Goal: Information Seeking & Learning: Find specific page/section

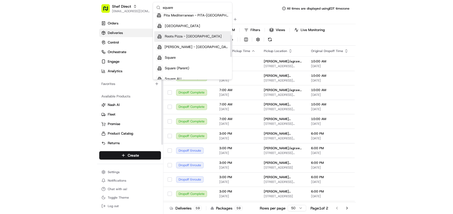
scroll to position [66, 0]
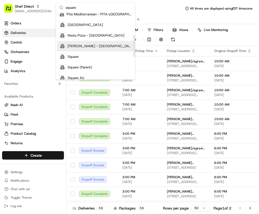
type input "square"
click at [87, 57] on div "Square" at bounding box center [95, 56] width 77 height 11
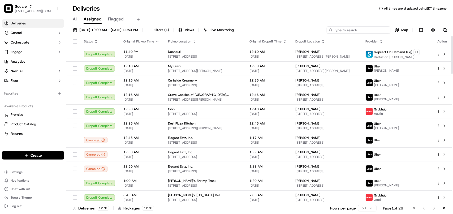
drag, startPoint x: 376, startPoint y: 28, endPoint x: 376, endPoint y: 32, distance: 3.8
click at [259, 28] on input at bounding box center [359, 29] width 64 height 7
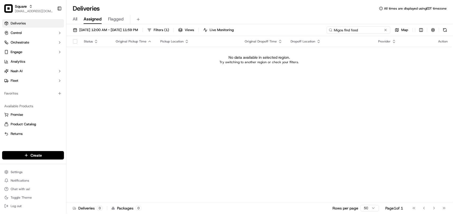
drag, startPoint x: 372, startPoint y: 30, endPoint x: 300, endPoint y: 36, distance: 71.9
click at [259, 36] on div "09/16/2025 12:00 AM - 09/16/2025 11:59 PM Filters ( 1 ) Views Live Monitoring M…" at bounding box center [259, 31] width 387 height 10
type input "Migos find food"
drag, startPoint x: 23, startPoint y: 0, endPoint x: 142, endPoint y: 4, distance: 119.3
click at [189, 3] on div "Deliveries All times are displayed using EDT timezone All Assigned Flagged 09/1…" at bounding box center [259, 107] width 387 height 214
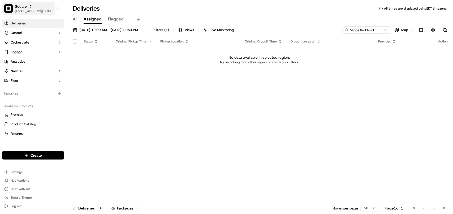
click at [37, 9] on span "[EMAIL_ADDRESS][DOMAIN_NAME]" at bounding box center [34, 11] width 38 height 4
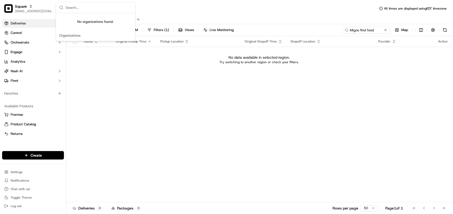
drag, startPoint x: 98, startPoint y: 102, endPoint x: 81, endPoint y: 77, distance: 30.2
click at [97, 99] on div "Status Original Pickup Time Pickup Location Original Dropoff Time Dropoff Locat…" at bounding box center [259, 119] width 386 height 166
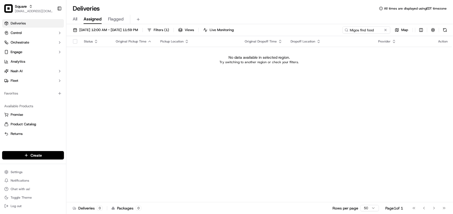
click at [104, 22] on div "All Assigned Flagged" at bounding box center [259, 19] width 387 height 9
click at [100, 33] on button "[DATE] 12:00 AM - [DATE] 11:59 PM" at bounding box center [106, 29] width 70 height 7
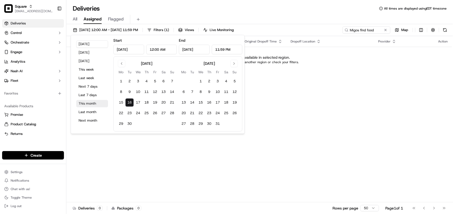
click at [89, 102] on button "This month" at bounding box center [92, 103] width 32 height 7
type input "[DATE]"
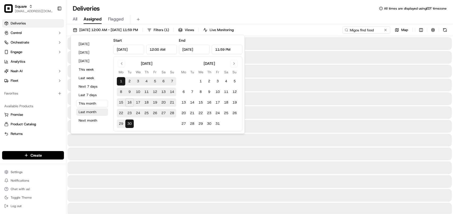
click at [92, 113] on button "Last month" at bounding box center [92, 111] width 32 height 7
type input "[DATE]"
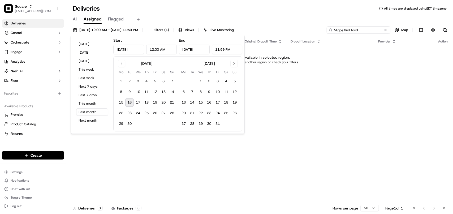
click at [259, 32] on input "Migos find food" at bounding box center [359, 29] width 64 height 7
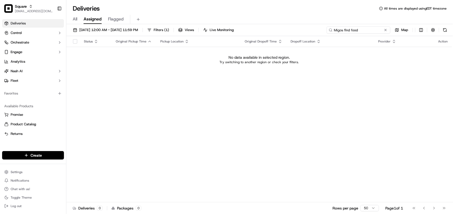
click at [259, 32] on input "Migos find food" at bounding box center [359, 29] width 64 height 7
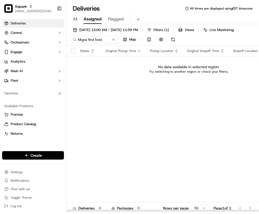
click at [132, 121] on div "Status Original Pickup Time Pickup Location Original Dropoff Time Dropoff Locat…" at bounding box center [188, 129] width 245 height 166
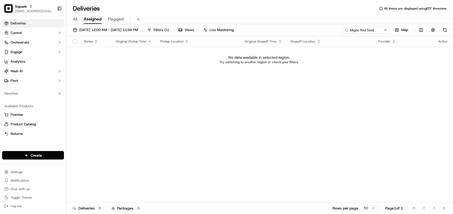
click at [28, 0] on div "Square avaldez@nashhelp.com Toggle Sidebar" at bounding box center [33, 8] width 66 height 17
click at [30, 9] on span "[EMAIL_ADDRESS][DOMAIN_NAME]" at bounding box center [34, 11] width 38 height 4
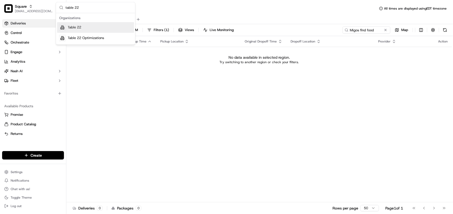
type input "table 22"
click at [83, 30] on div "Table 22" at bounding box center [95, 27] width 77 height 11
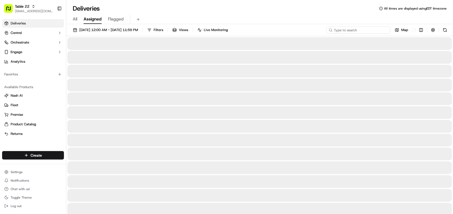
click at [259, 28] on input at bounding box center [359, 29] width 64 height 7
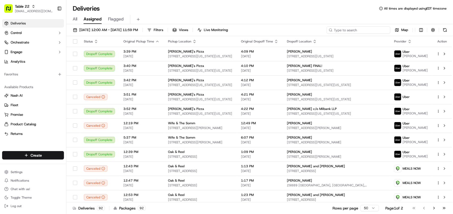
click at [259, 29] on input at bounding box center [359, 29] width 64 height 7
paste input "​[PERSON_NAME]."
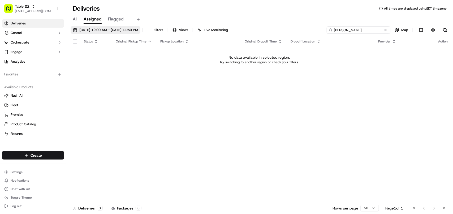
type input "​[PERSON_NAME]"
click at [101, 29] on span "[DATE] 12:00 AM - [DATE] 11:59 PM" at bounding box center [108, 30] width 59 height 5
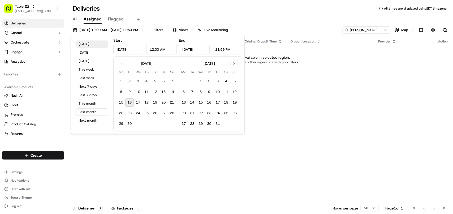
click at [91, 41] on button "[DATE]" at bounding box center [92, 43] width 32 height 7
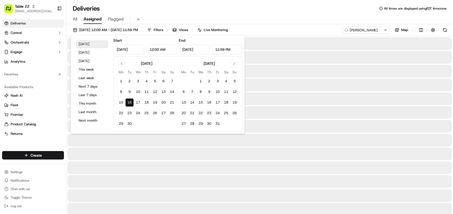
type input "[DATE]"
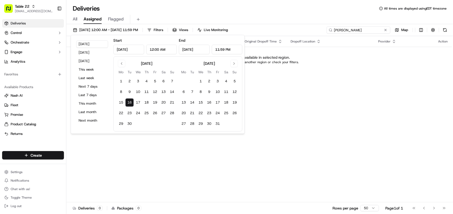
click at [259, 32] on input "​[PERSON_NAME]" at bounding box center [359, 29] width 64 height 7
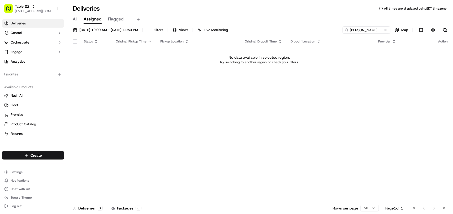
click at [74, 19] on span "All" at bounding box center [75, 19] width 5 height 6
click at [101, 28] on span "[DATE] 12:00 AM - [DATE] 11:59 PM" at bounding box center [108, 30] width 59 height 5
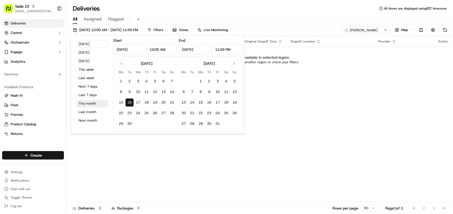
click at [88, 104] on button "This month" at bounding box center [92, 103] width 32 height 7
type input "[DATE]"
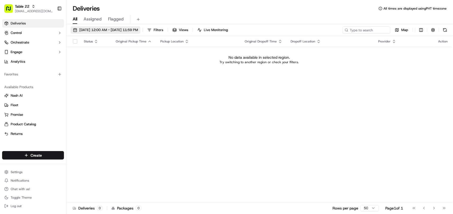
click at [98, 28] on span "[DATE] 12:00 AM - [DATE] 11:59 PM" at bounding box center [108, 30] width 59 height 5
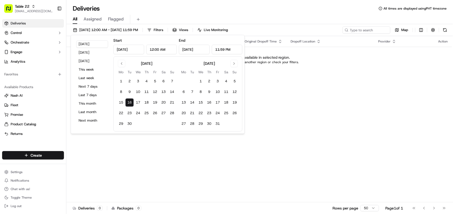
drag, startPoint x: 198, startPoint y: 6, endPoint x: 306, endPoint y: 43, distance: 114.2
click at [198, 6] on div "Deliveries All times are displayed using PHT timezone" at bounding box center [259, 8] width 387 height 8
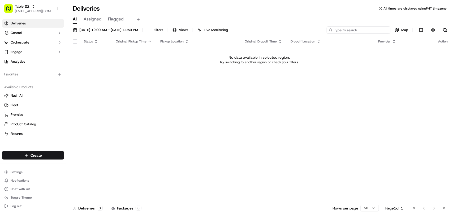
click at [355, 30] on input at bounding box center [359, 29] width 64 height 7
paste input "​[PERSON_NAME]."
type input "​[PERSON_NAME]"
click at [114, 29] on span "[DATE] 12:00 AM - [DATE] 11:59 PM" at bounding box center [108, 30] width 59 height 5
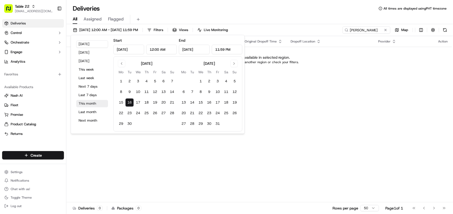
click at [88, 104] on button "This month" at bounding box center [92, 103] width 32 height 7
type input "[DATE]"
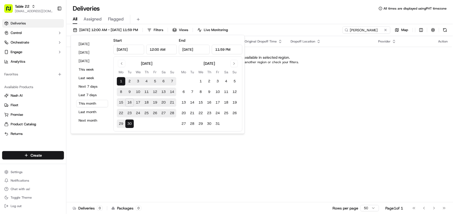
click at [286, 136] on div "Status Original Pickup Time Pickup Location Original Dropoff Time Dropoff Locat…" at bounding box center [259, 119] width 386 height 166
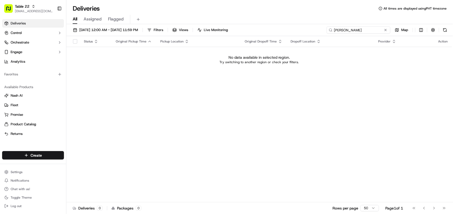
drag, startPoint x: 358, startPoint y: 31, endPoint x: 436, endPoint y: 44, distance: 78.6
click at [436, 44] on div "[DATE] 12:00 AM - [DATE] 11:59 PM Filters Views Live Monitoring ​[PERSON_NAME] …" at bounding box center [259, 119] width 387 height 191
drag, startPoint x: 363, startPoint y: 30, endPoint x: 342, endPoint y: 29, distance: 20.2
click at [342, 29] on input "​[PERSON_NAME]" at bounding box center [359, 29] width 64 height 7
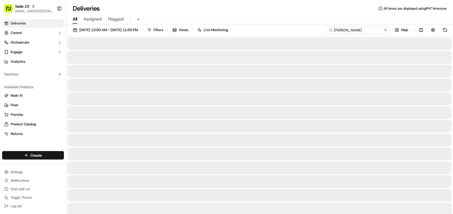
type input "​[PERSON_NAME]"
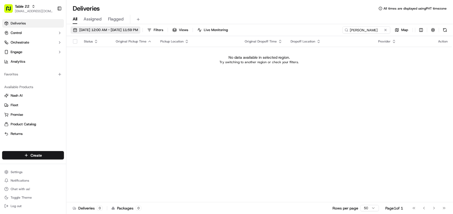
click at [104, 28] on span "[DATE] 12:00 AM - [DATE] 11:59 PM" at bounding box center [108, 30] width 59 height 5
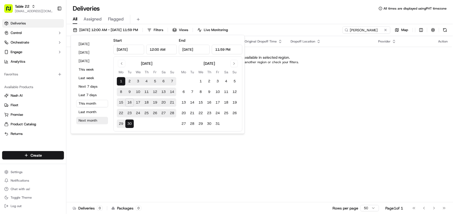
click at [90, 122] on button "Next month" at bounding box center [92, 120] width 32 height 7
type input "[DATE]"
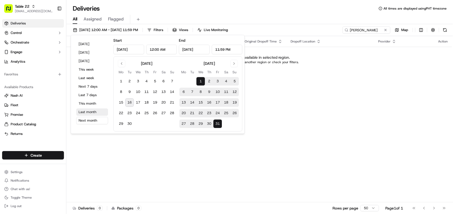
click at [91, 112] on button "Last month" at bounding box center [92, 111] width 32 height 7
type input "[DATE]"
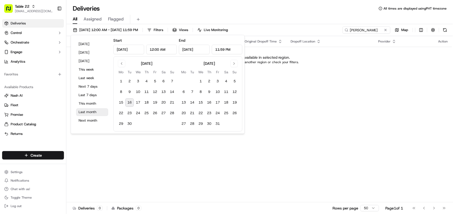
click at [91, 113] on button "Last month" at bounding box center [92, 111] width 32 height 7
click at [123, 64] on button "Go to previous month" at bounding box center [121, 63] width 7 height 7
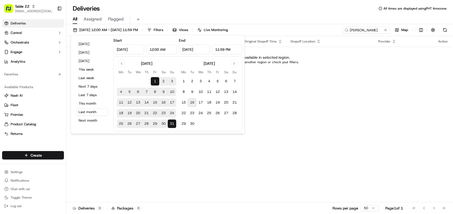
click at [291, 128] on div "Status Original Pickup Time Pickup Location Original Dropoff Time Dropoff Locat…" at bounding box center [259, 119] width 386 height 166
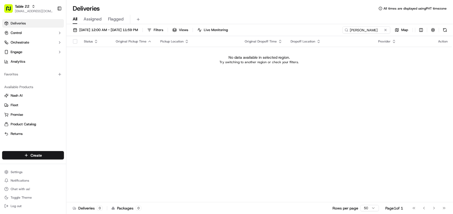
drag, startPoint x: 125, startPoint y: 102, endPoint x: 239, endPoint y: 47, distance: 127.0
click at [126, 102] on div "Status Original Pickup Time Pickup Location Original Dropoff Time Dropoff Locat…" at bounding box center [259, 119] width 386 height 166
drag, startPoint x: 371, startPoint y: 29, endPoint x: 262, endPoint y: 34, distance: 108.9
click at [262, 34] on div "[DATE] 12:00 AM - [DATE] 11:59 PM Filters Views Live Monitoring ​[PERSON_NAME] …" at bounding box center [259, 31] width 387 height 10
paste input "Bar Part Time"
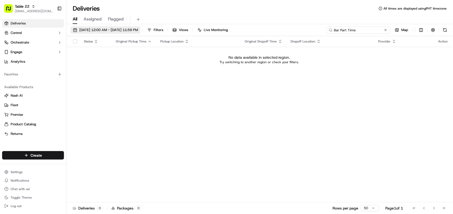
type input "Bar Part Time"
click at [91, 28] on span "[DATE] 12:00 AM - [DATE] 11:59 PM" at bounding box center [108, 30] width 59 height 5
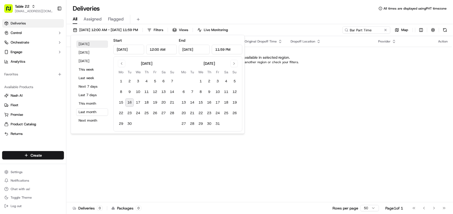
click at [89, 43] on button "[DATE]" at bounding box center [92, 43] width 32 height 7
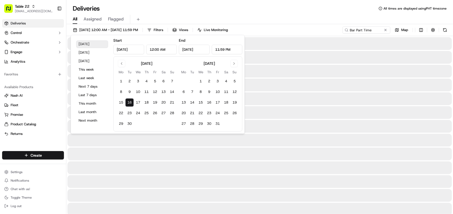
type input "[DATE]"
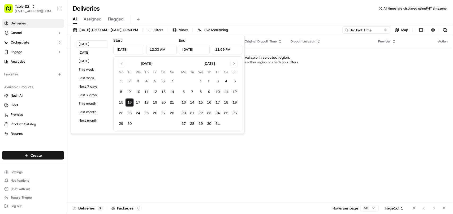
drag, startPoint x: 402, startPoint y: 154, endPoint x: 371, endPoint y: 122, distance: 44.3
click at [401, 153] on div "Status Original Pickup Time Pickup Location Original Dropoff Time Dropoff Locat…" at bounding box center [259, 119] width 386 height 166
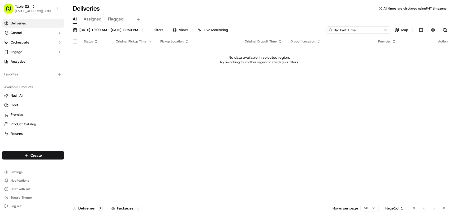
click at [375, 32] on input "Bar Part Time" at bounding box center [359, 29] width 64 height 7
click at [109, 30] on span "[DATE] 12:00 AM - [DATE] 11:59 PM" at bounding box center [108, 30] width 59 height 5
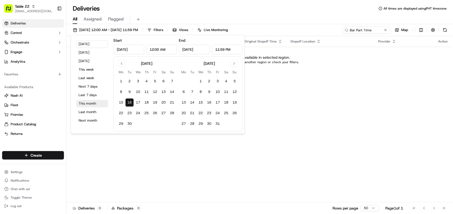
click at [88, 105] on button "This month" at bounding box center [92, 103] width 32 height 7
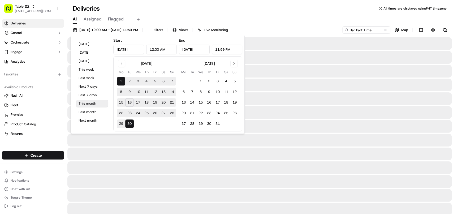
type input "[DATE]"
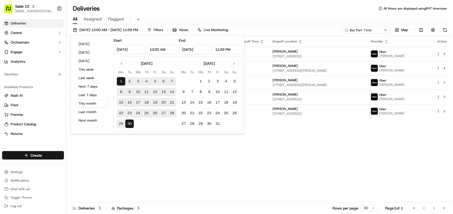
click at [298, 137] on div "Status Original Pickup Time Pickup Location Original Dropoff Time Dropoff Locat…" at bounding box center [259, 119] width 386 height 166
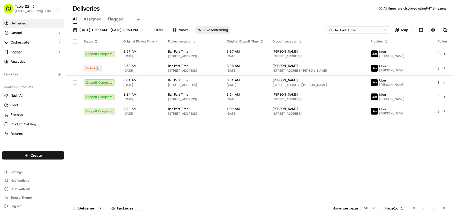
drag, startPoint x: 377, startPoint y: 29, endPoint x: 252, endPoint y: 29, distance: 125.6
click at [252, 29] on div "[DATE] 12:00 AM - [DATE] 11:59 PM Filters Views Live Monitoring Bar Part Time M…" at bounding box center [259, 31] width 387 height 10
paste input "[PERSON_NAME]"
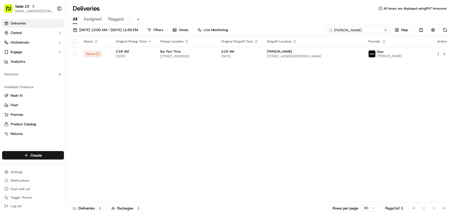
drag, startPoint x: 354, startPoint y: 29, endPoint x: 262, endPoint y: 29, distance: 91.8
click at [262, 29] on div "[DATE] 12:00 AM - [DATE] 11:59 PM Filters Views Live Monitoring [PERSON_NAME] M…" at bounding box center [259, 31] width 387 height 10
paste input "​[PERSON_NAME]. P"
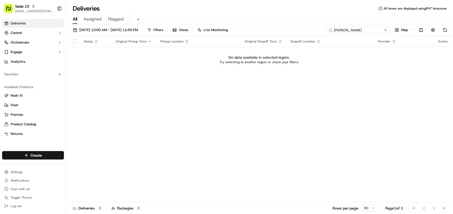
click at [366, 31] on input "​[PERSON_NAME]" at bounding box center [359, 29] width 64 height 7
drag, startPoint x: 347, startPoint y: 28, endPoint x: 293, endPoint y: 30, distance: 54.2
click at [293, 30] on div "[DATE] 12:00 AM - [DATE] 11:59 PM Filters Views Live Monitoring ​[PERSON_NAME] …" at bounding box center [259, 31] width 387 height 10
paste input
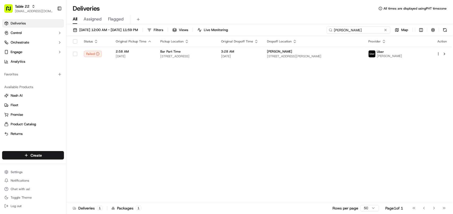
type input "[PERSON_NAME]"
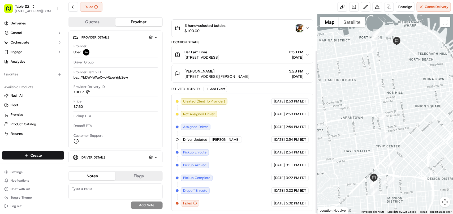
scroll to position [44, 0]
click at [298, 25] on img "button" at bounding box center [299, 27] width 7 height 7
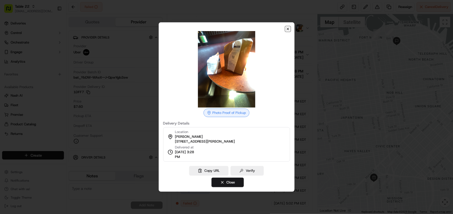
click at [289, 30] on icon "button" at bounding box center [288, 29] width 4 height 4
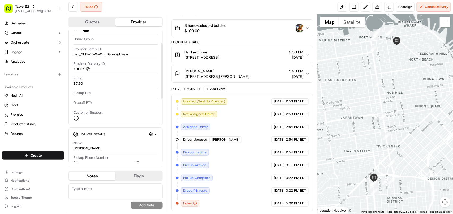
scroll to position [33, 0]
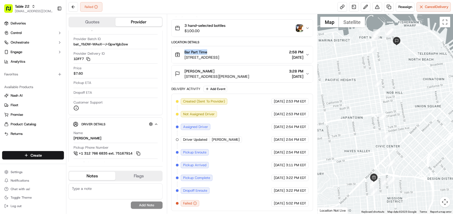
copy span "Bar Part Time"
drag, startPoint x: 213, startPoint y: 50, endPoint x: 183, endPoint y: 51, distance: 29.5
click at [183, 51] on div "Bar Part Time 496 14th St, San Francisco, CA 94103, USA" at bounding box center [197, 54] width 44 height 11
copy span "[PERSON_NAME]"
drag, startPoint x: 208, startPoint y: 69, endPoint x: 184, endPoint y: 70, distance: 23.9
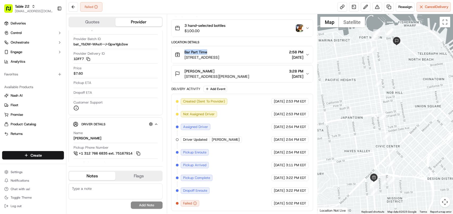
click at [184, 70] on div "Justin Killian 2355 Jones St #5, San Francisco, CA 94133, USA" at bounding box center [212, 73] width 74 height 11
